Goal: Transaction & Acquisition: Purchase product/service

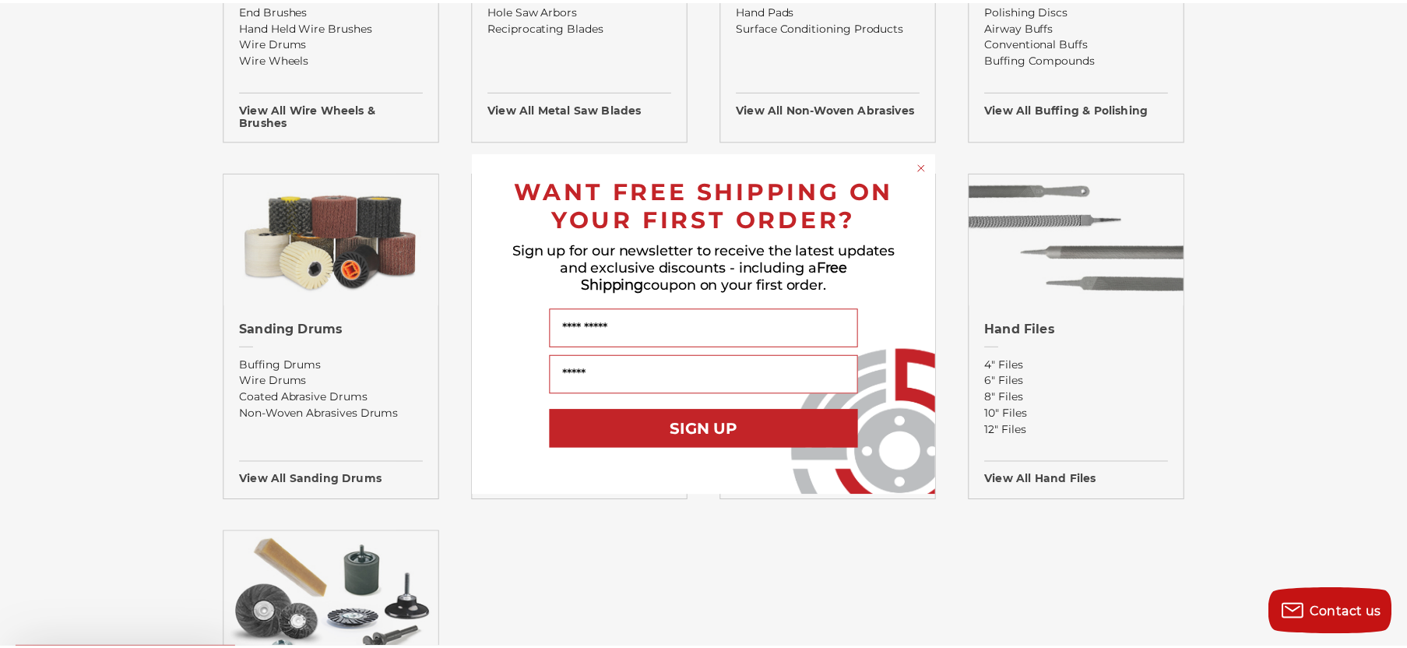
scroll to position [1168, 0]
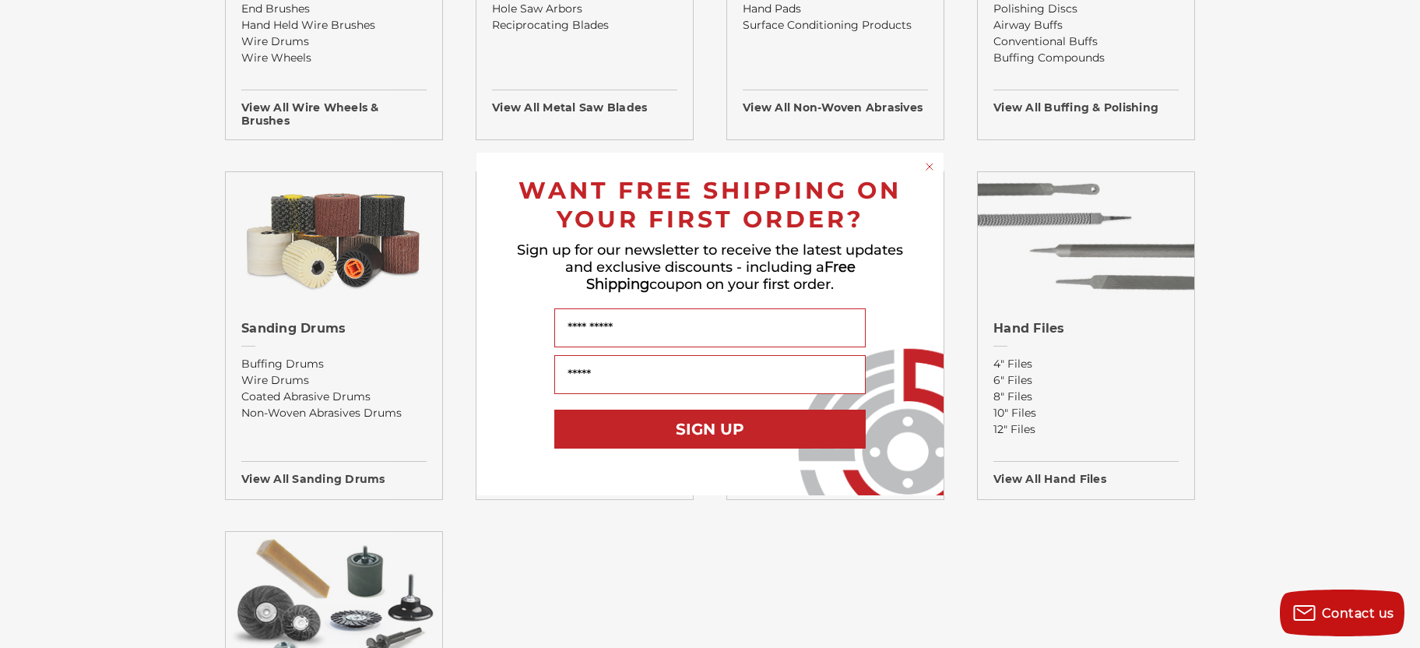
drag, startPoint x: 928, startPoint y: 164, endPoint x: 937, endPoint y: 167, distance: 9.1
click at [928, 165] on icon "Close dialog" at bounding box center [930, 167] width 16 height 16
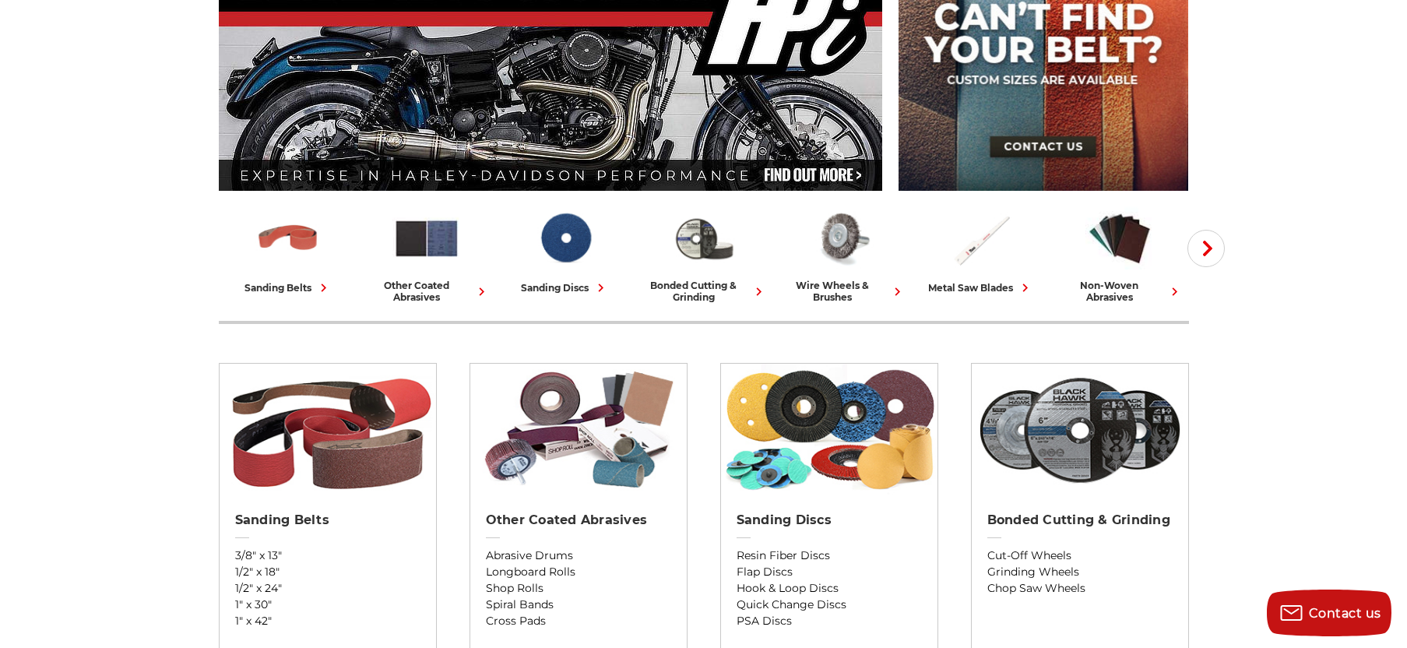
scroll to position [0, 0]
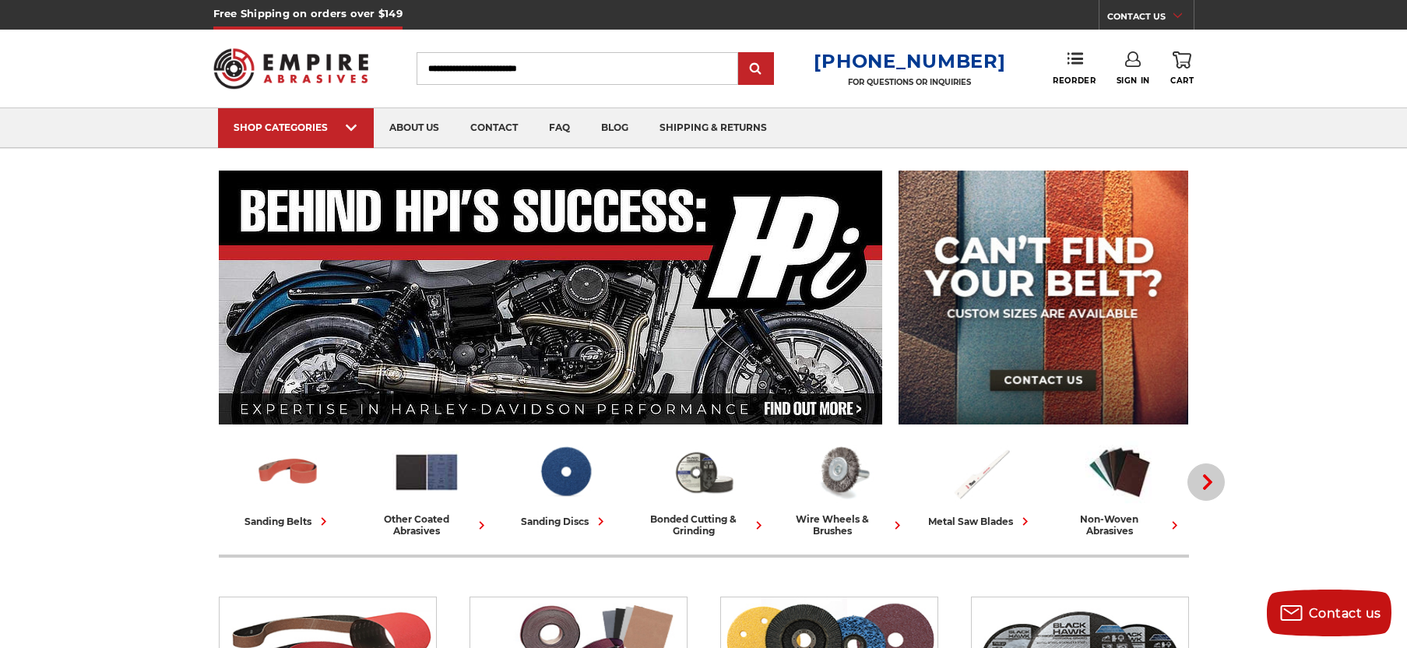
click at [1208, 477] on icon "button" at bounding box center [1208, 482] width 16 height 16
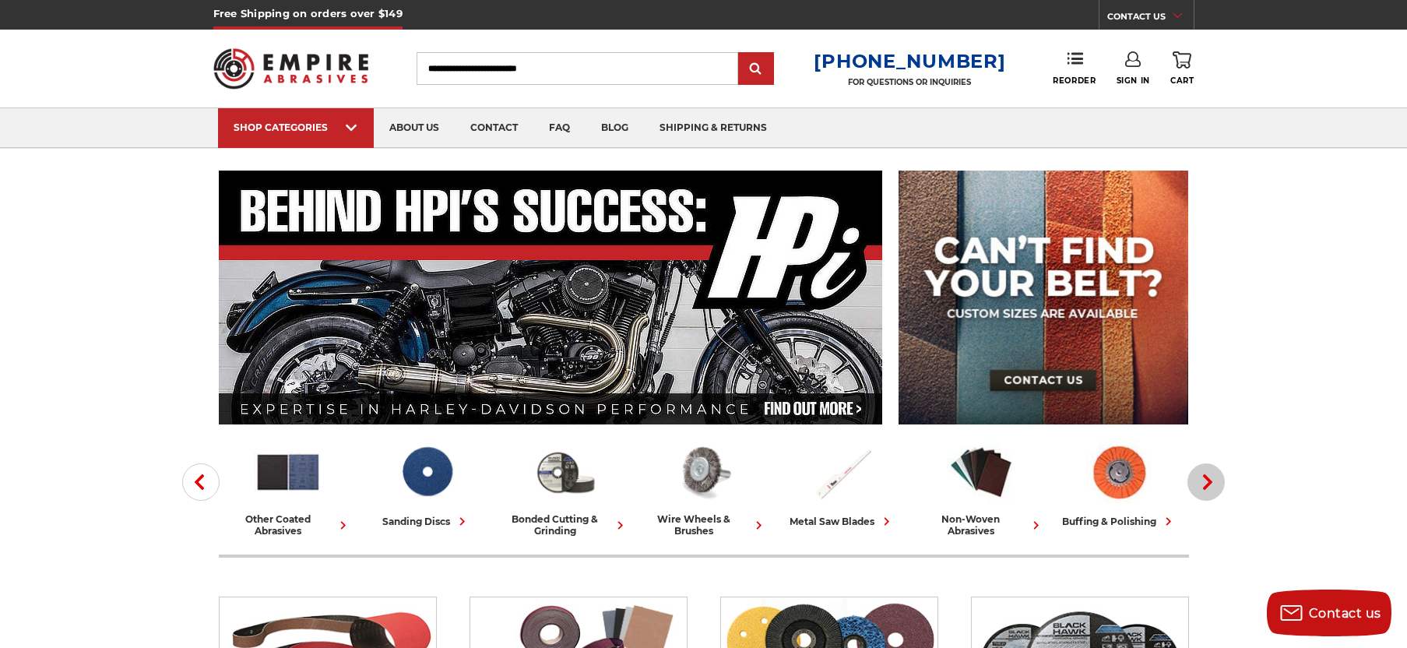
click at [1203, 477] on icon "button" at bounding box center [1208, 482] width 16 height 16
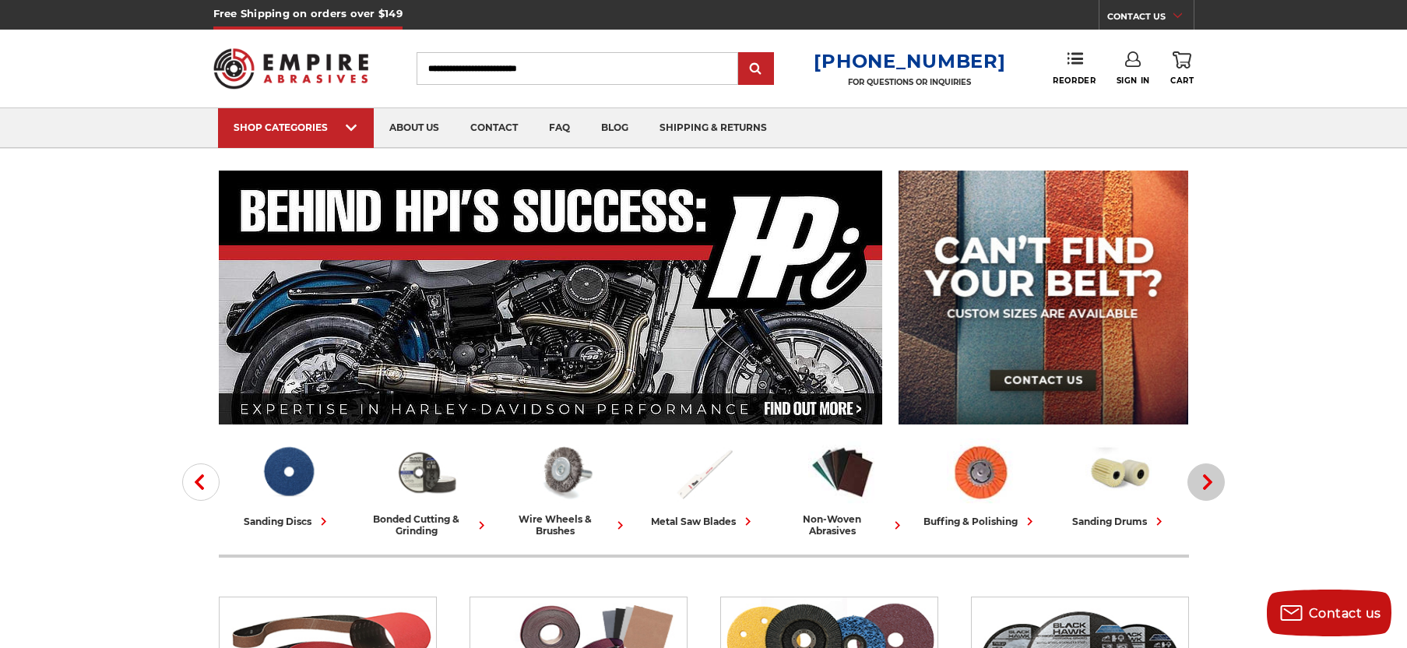
click at [1201, 477] on icon "button" at bounding box center [1208, 482] width 16 height 16
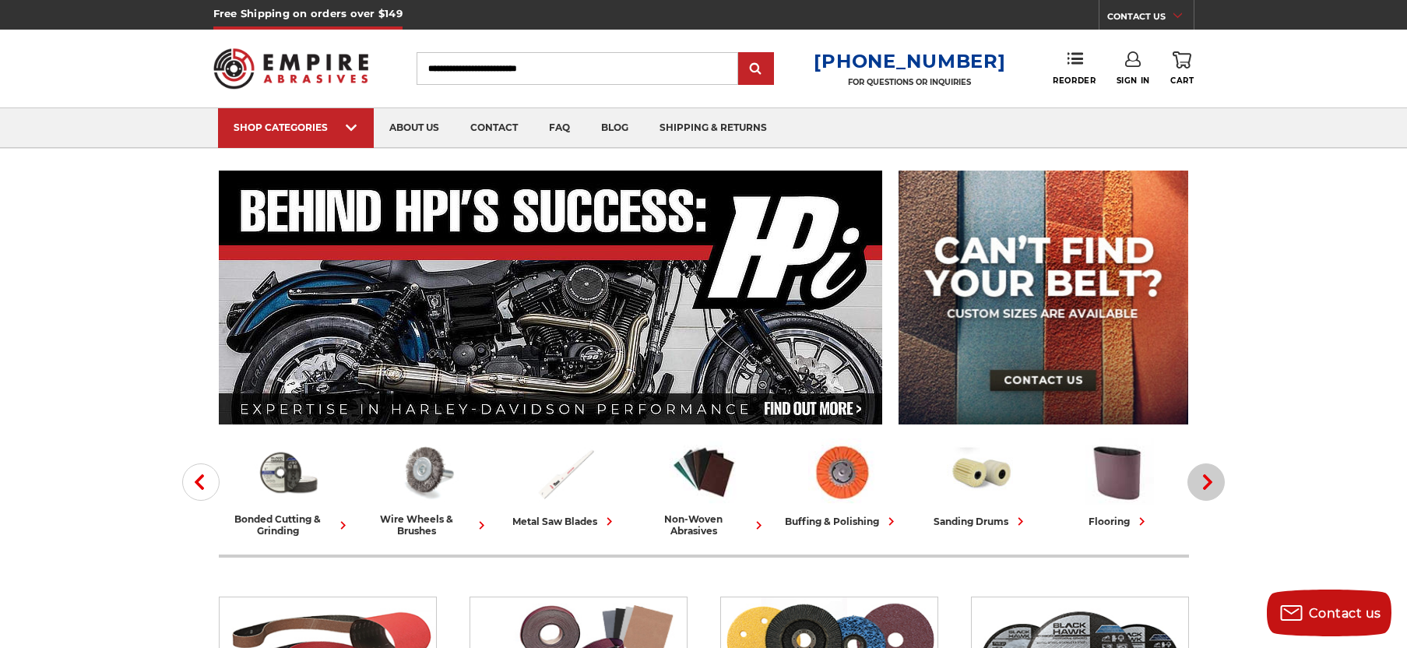
click at [1198, 481] on span "button" at bounding box center [1207, 482] width 18 height 16
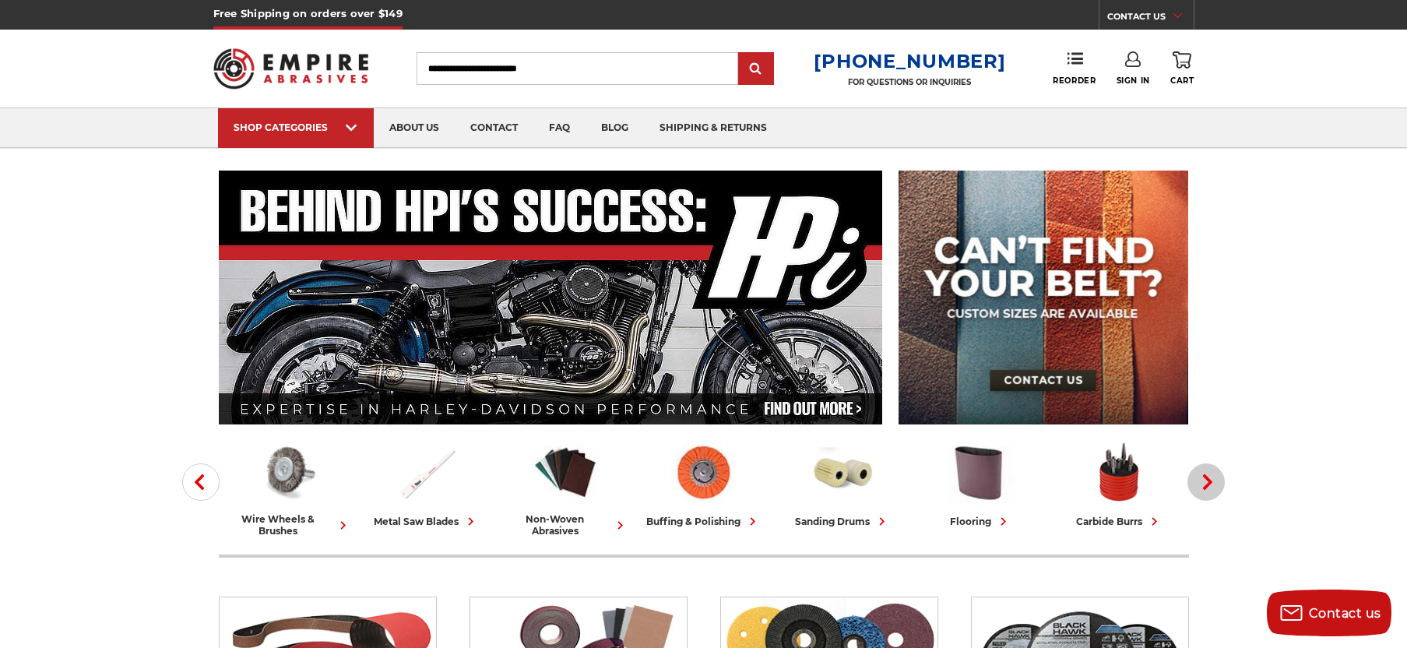
click at [1198, 481] on span "button" at bounding box center [1207, 482] width 18 height 16
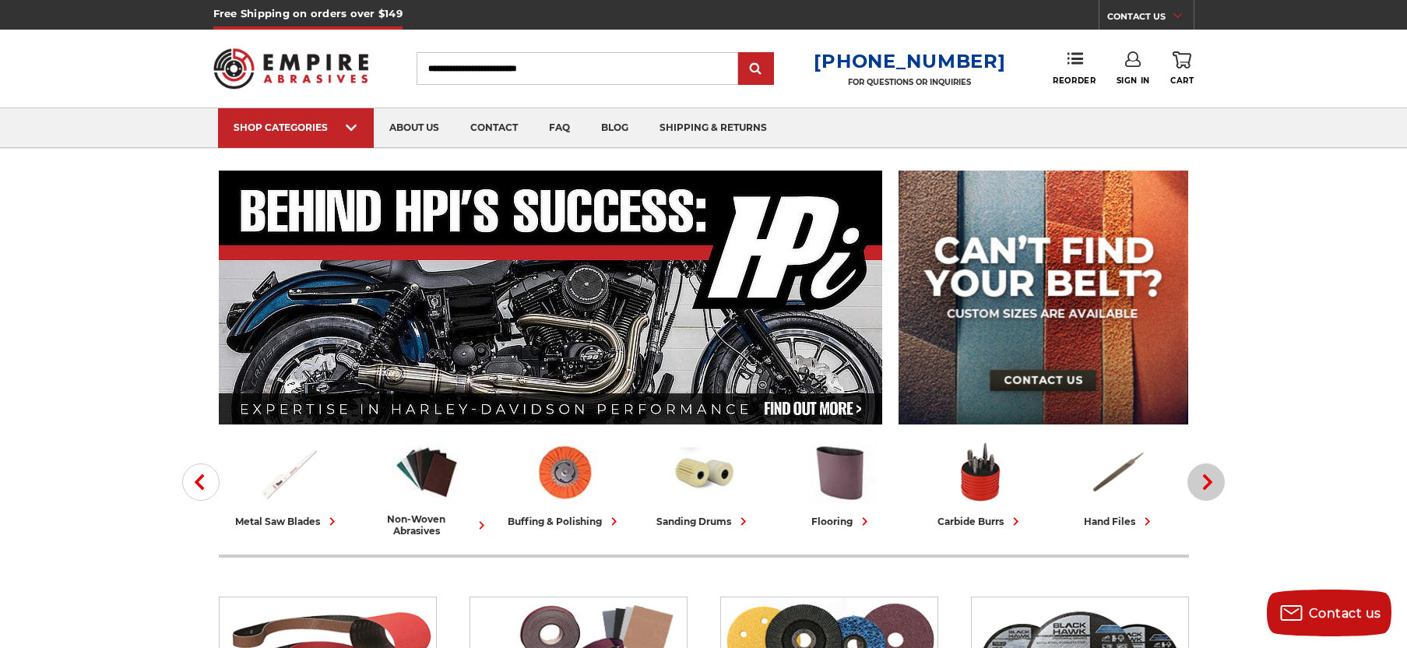
click at [1198, 481] on span "button" at bounding box center [1207, 482] width 18 height 16
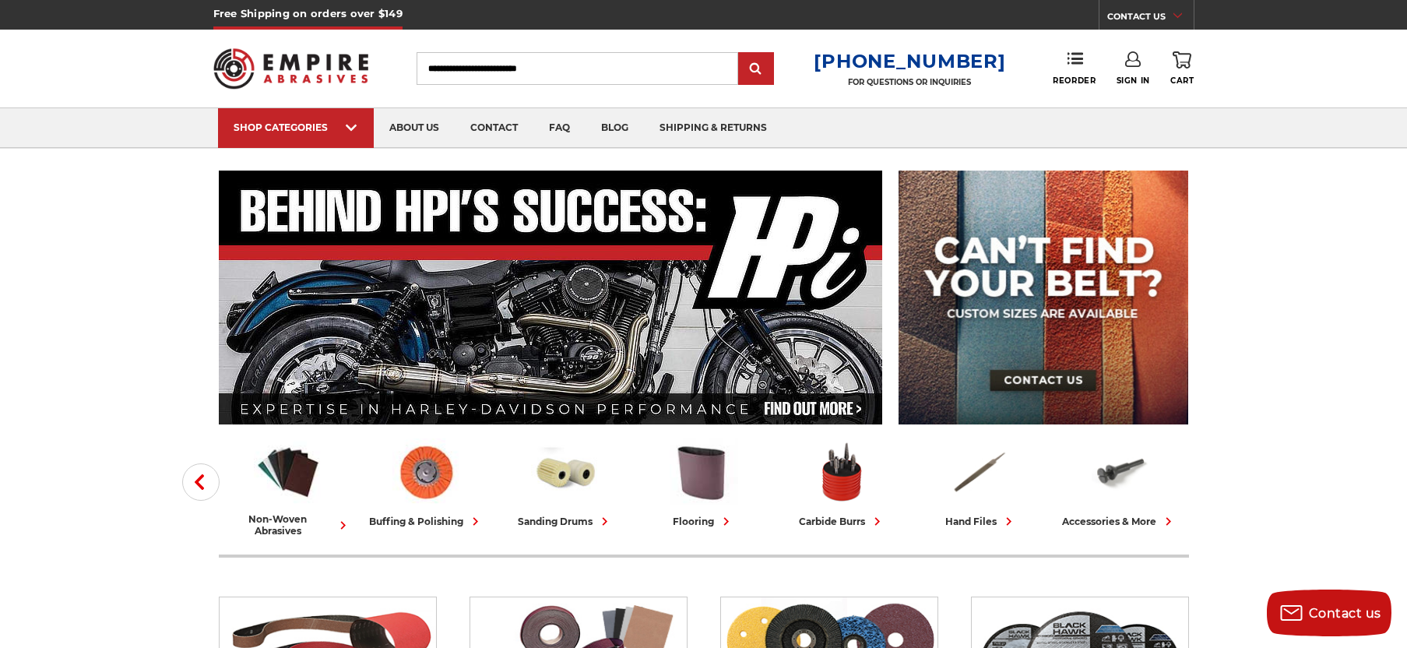
drag, startPoint x: 181, startPoint y: 487, endPoint x: 188, endPoint y: 484, distance: 8.7
click at [196, 488] on icon "button" at bounding box center [200, 482] width 16 height 16
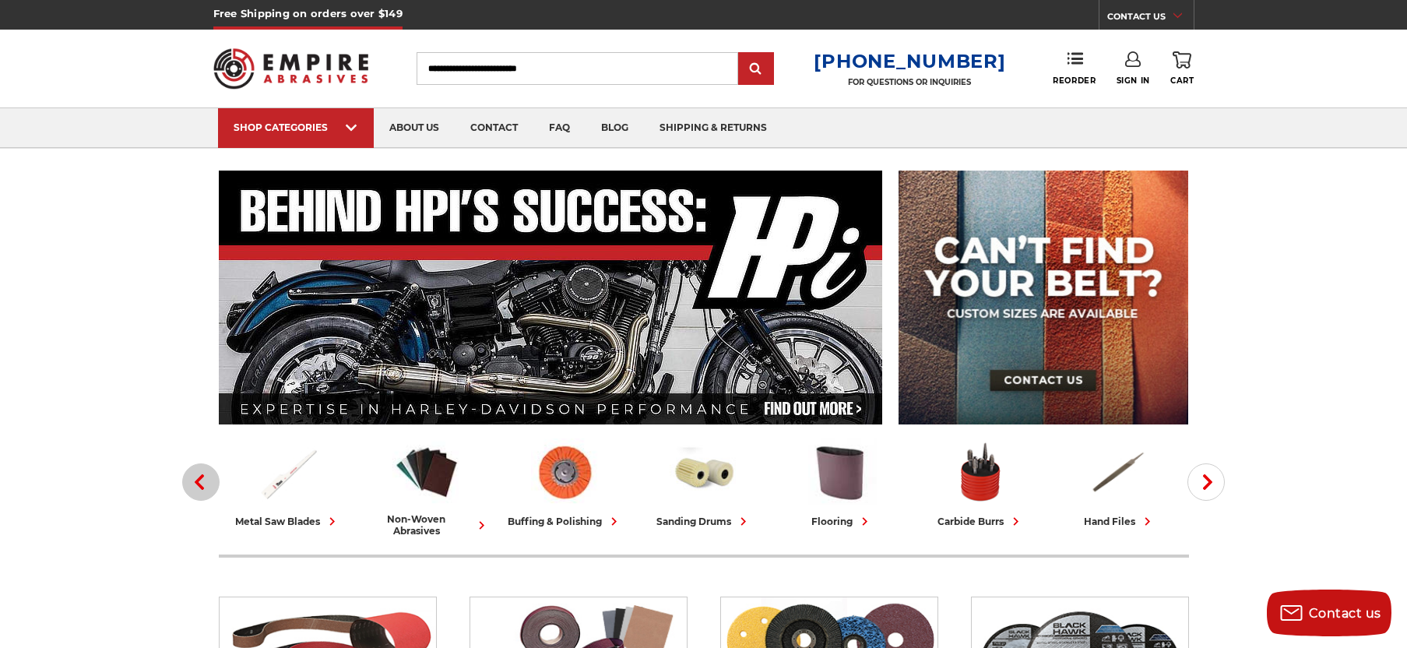
click at [196, 488] on icon "button" at bounding box center [200, 482] width 16 height 16
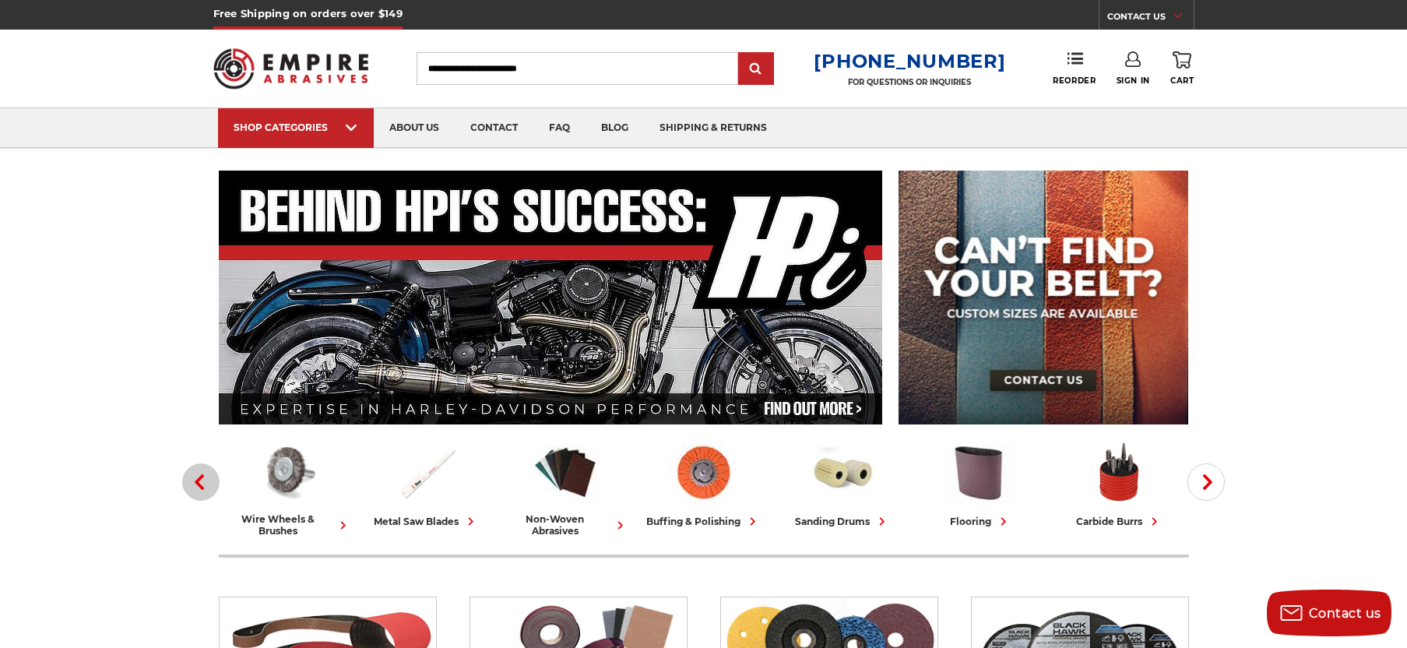
click at [197, 487] on icon "button" at bounding box center [200, 482] width 16 height 16
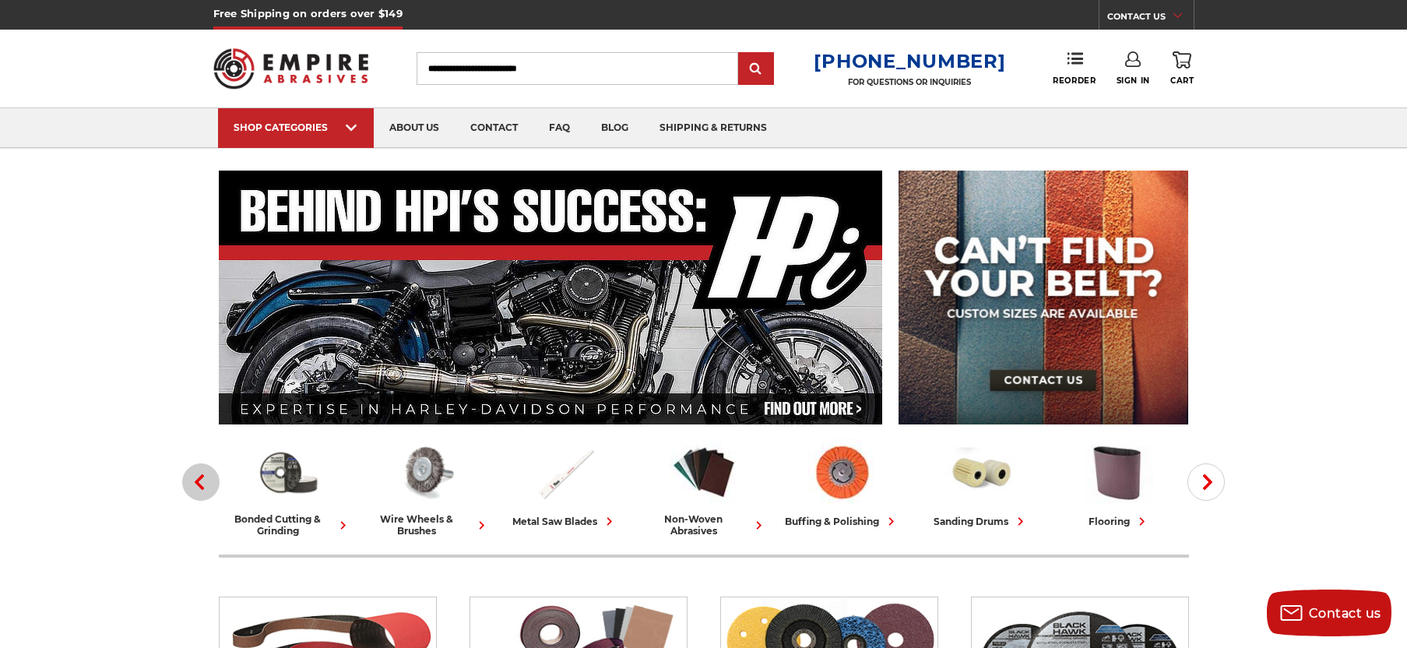
click at [197, 486] on icon "button" at bounding box center [200, 482] width 16 height 16
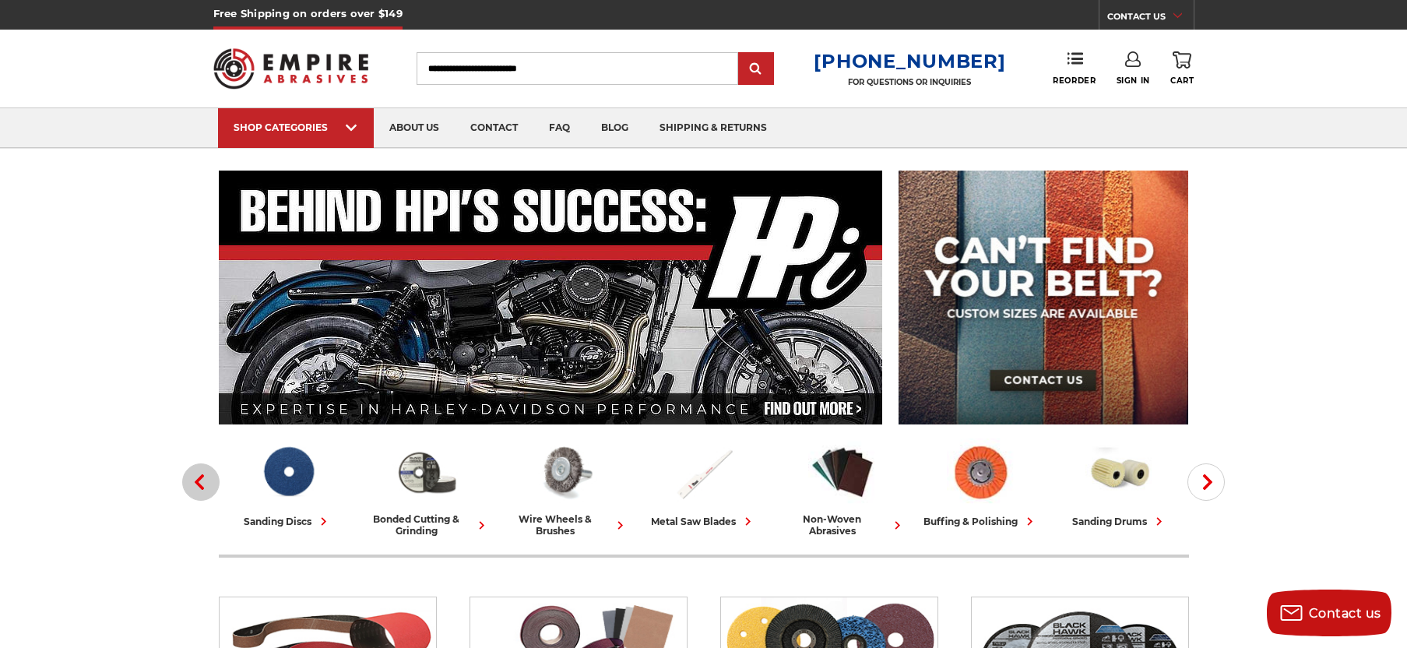
click at [197, 486] on icon "button" at bounding box center [200, 482] width 16 height 16
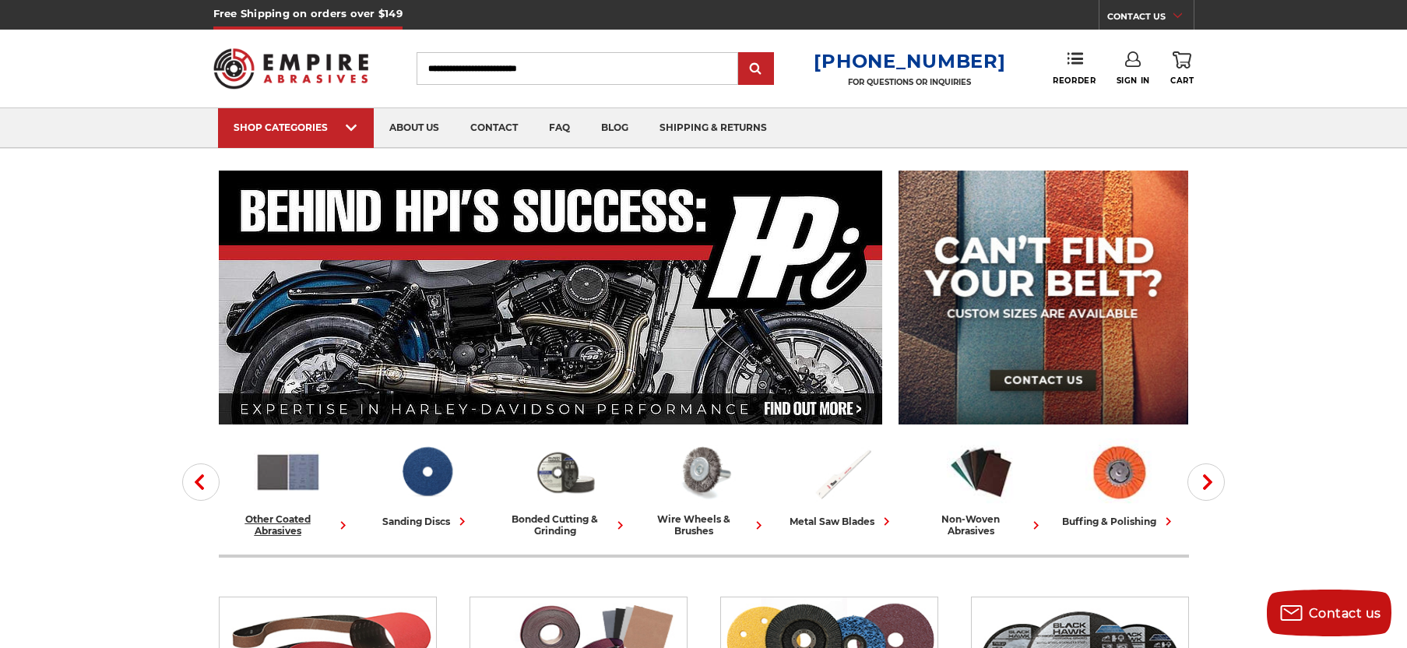
click at [277, 480] on img at bounding box center [288, 471] width 69 height 67
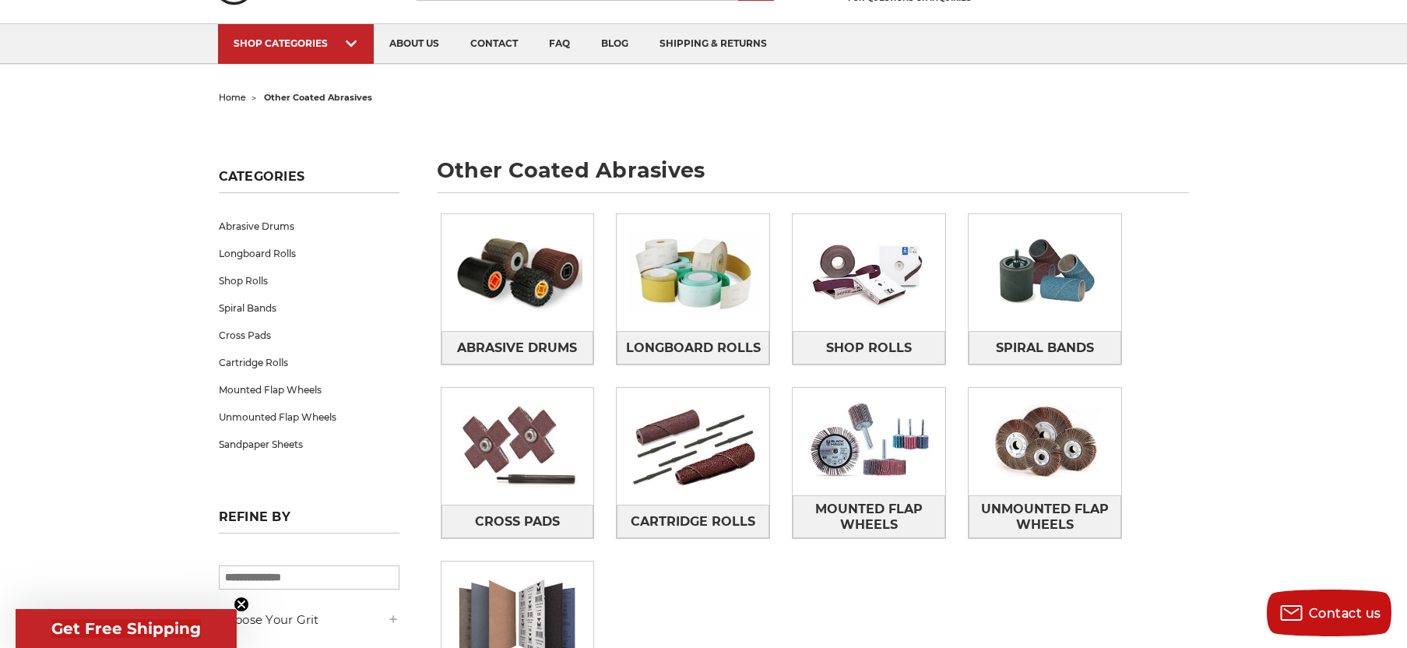
scroll to position [234, 0]
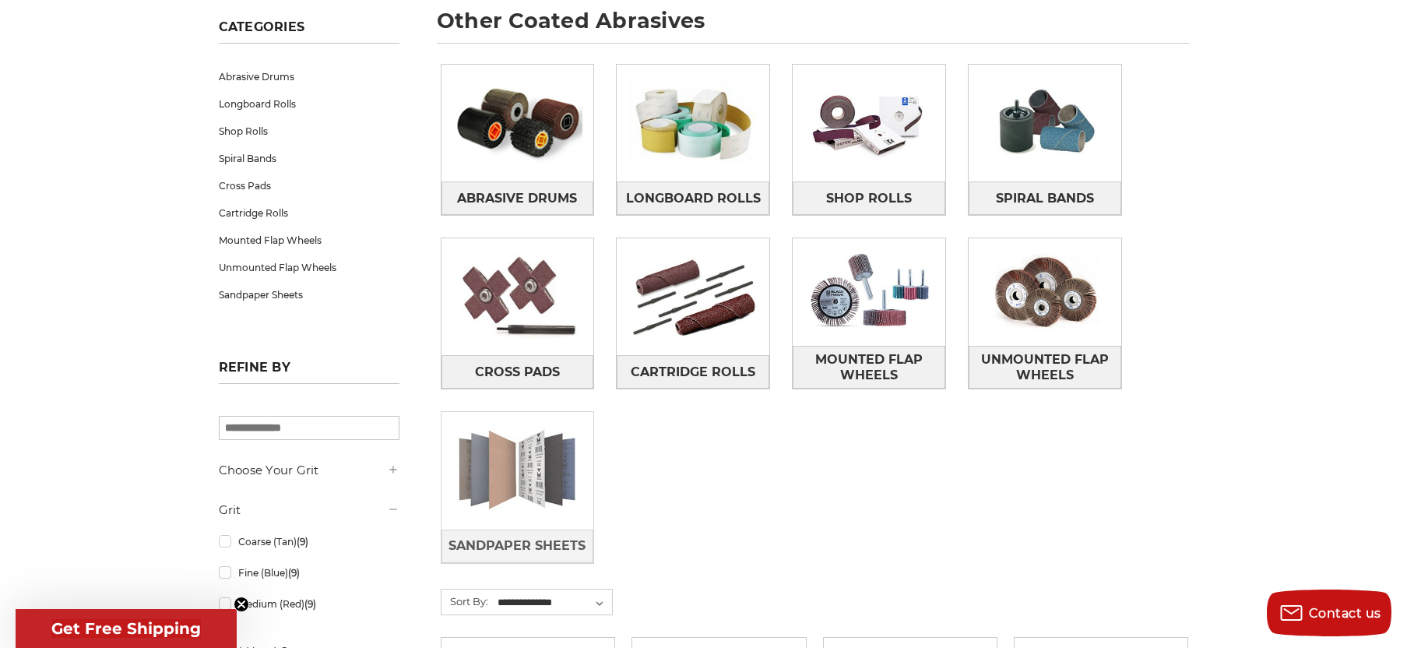
click at [522, 479] on img at bounding box center [517, 470] width 153 height 107
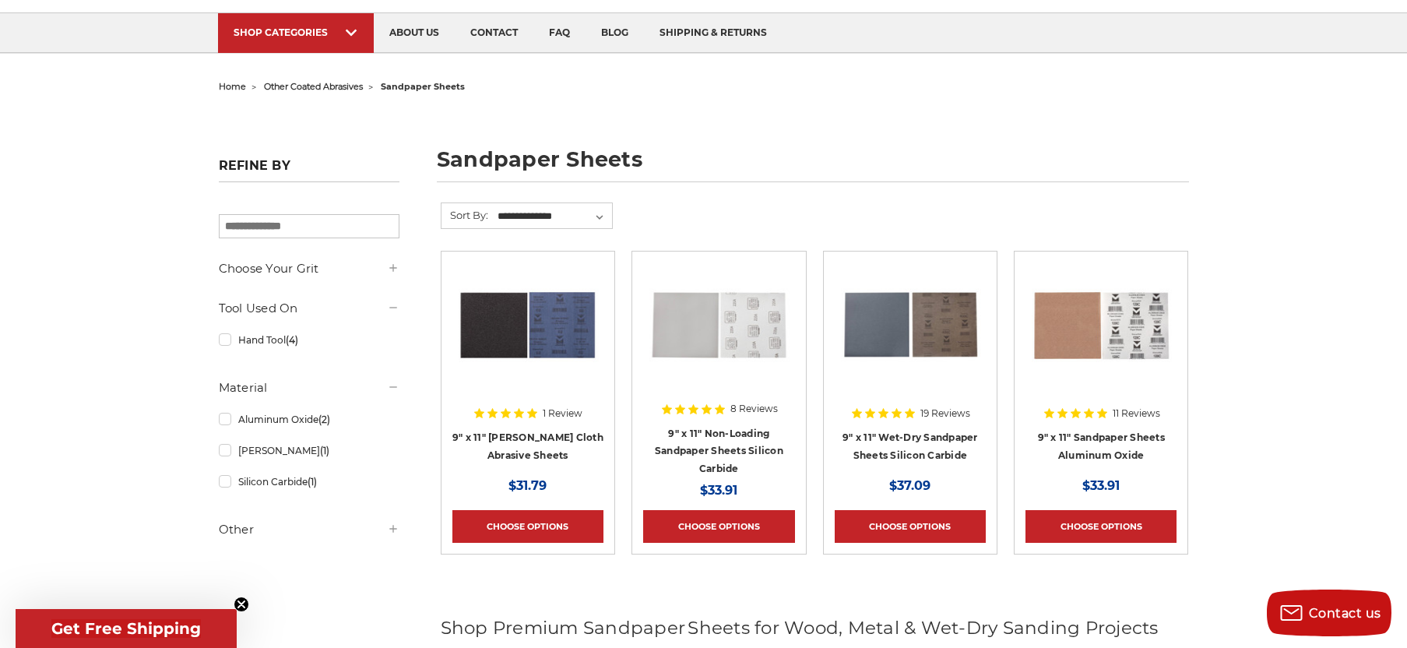
scroll to position [78, 0]
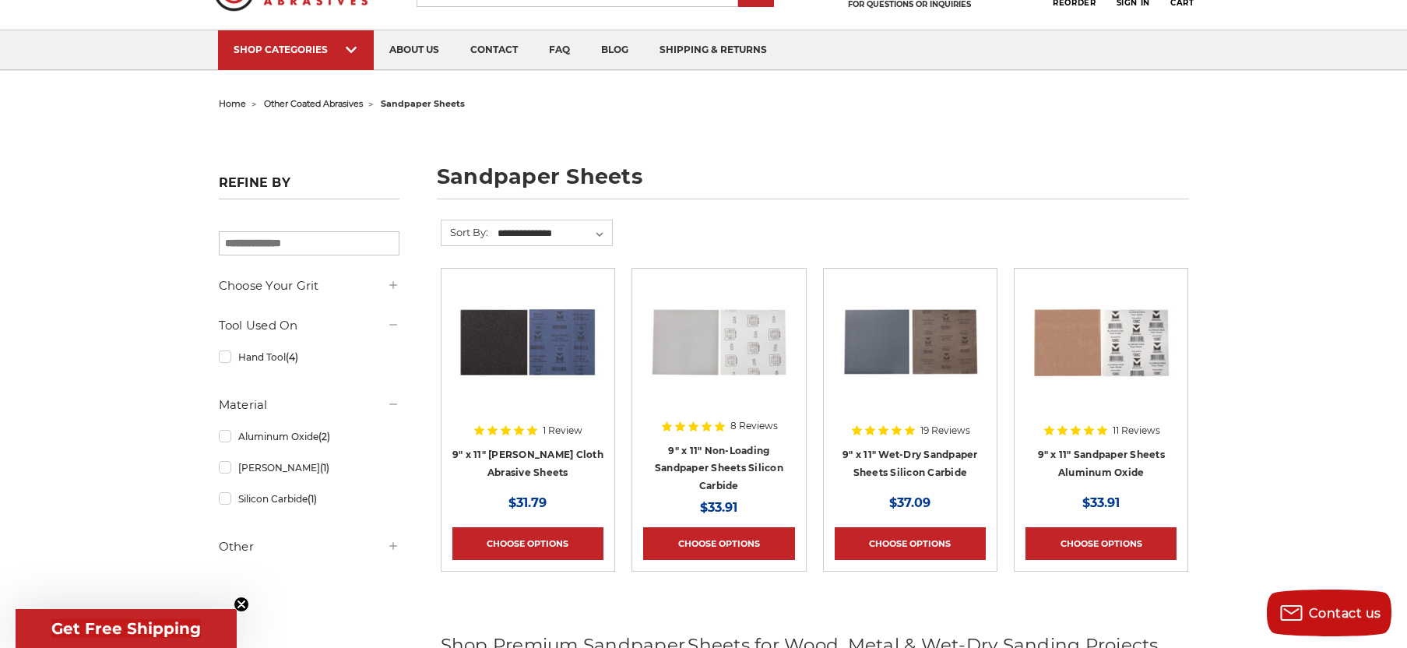
click at [714, 466] on div at bounding box center [718, 379] width 151 height 199
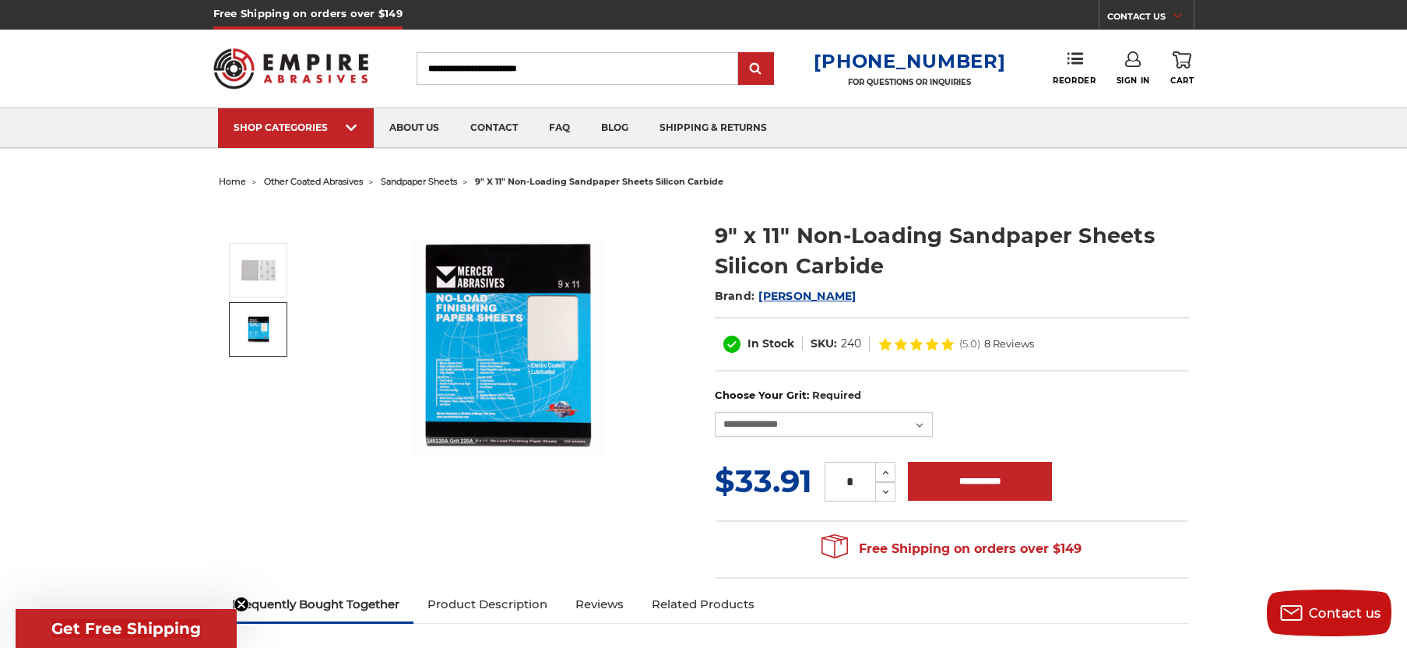
click at [519, 381] on img at bounding box center [507, 347] width 311 height 234
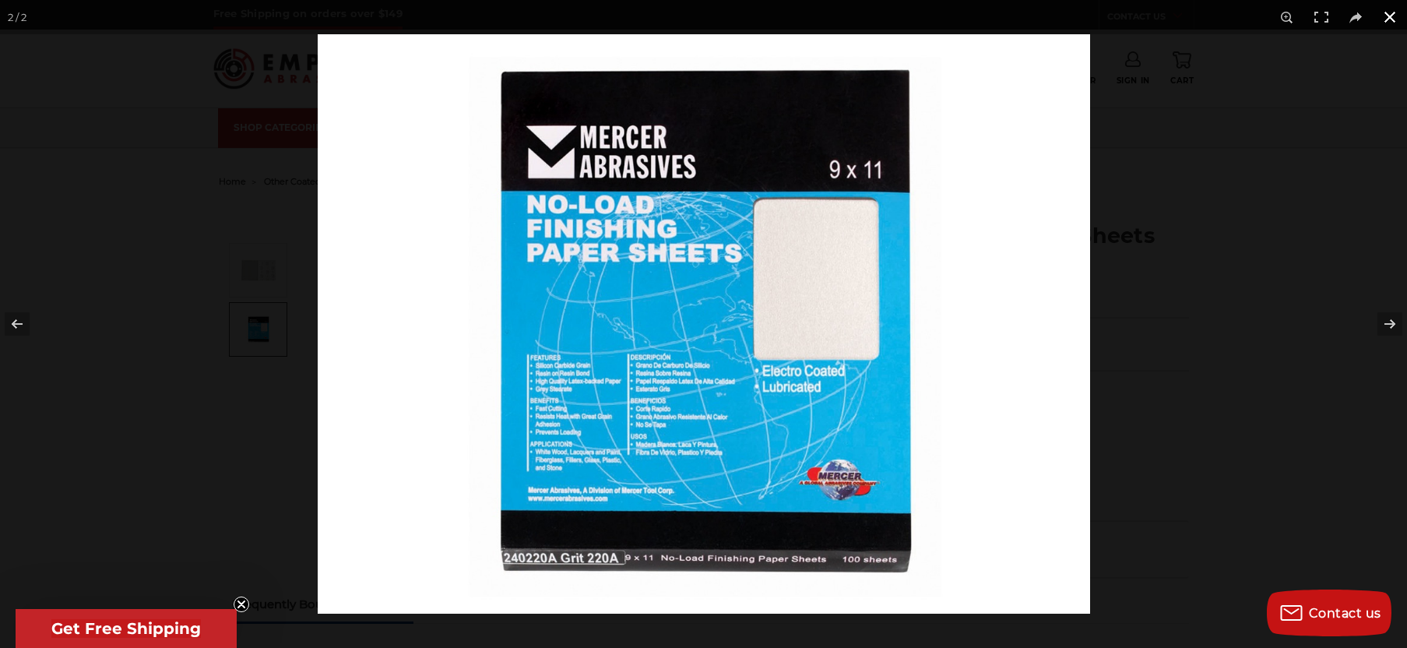
click at [1394, 21] on button at bounding box center [1390, 17] width 34 height 34
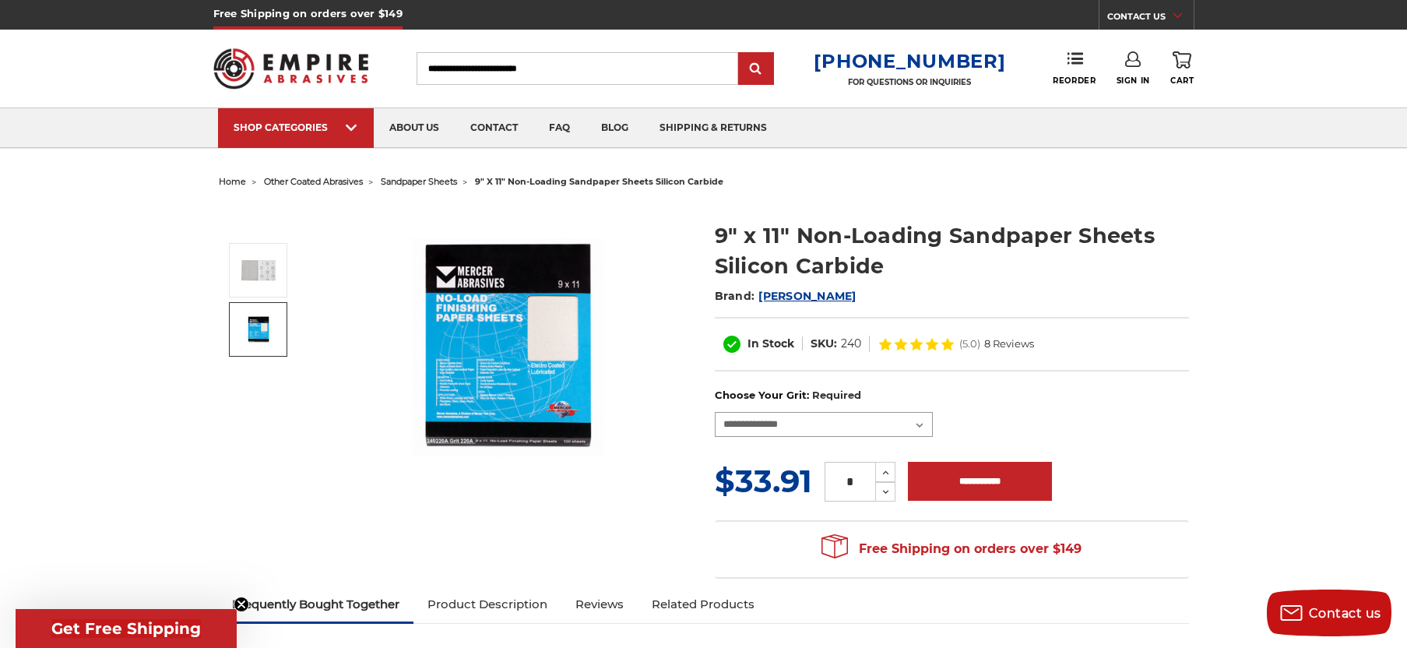
click at [871, 424] on select "**********" at bounding box center [824, 424] width 218 height 25
click at [1134, 448] on form "**********" at bounding box center [952, 446] width 474 height 116
click at [869, 431] on select "**********" at bounding box center [824, 424] width 218 height 25
click at [1024, 427] on div "**********" at bounding box center [952, 412] width 474 height 48
